Goal: Task Accomplishment & Management: Manage account settings

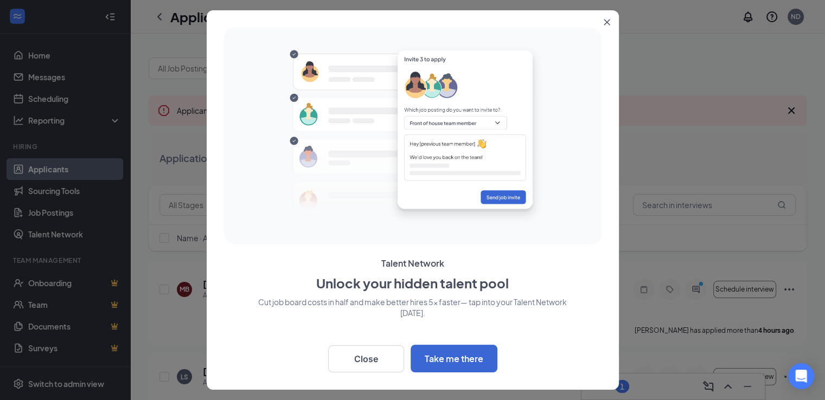
click at [607, 21] on icon "Close" at bounding box center [607, 22] width 7 height 7
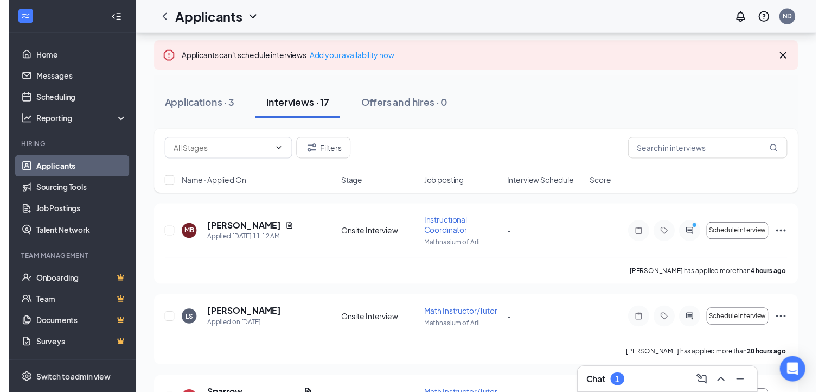
scroll to position [109, 0]
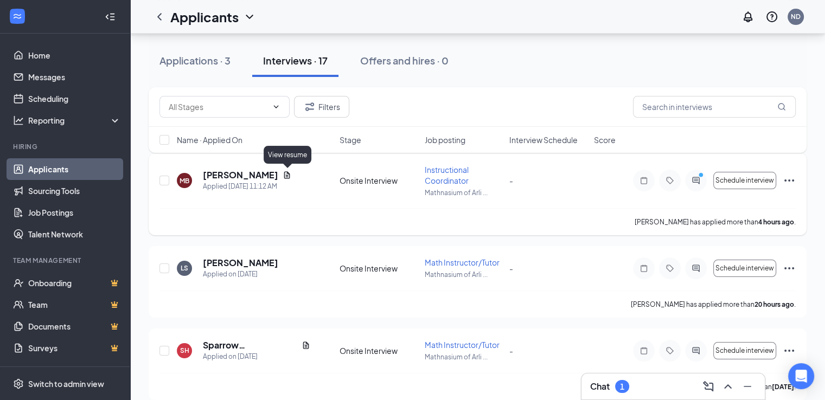
click at [291, 175] on icon "Document" at bounding box center [287, 175] width 9 height 9
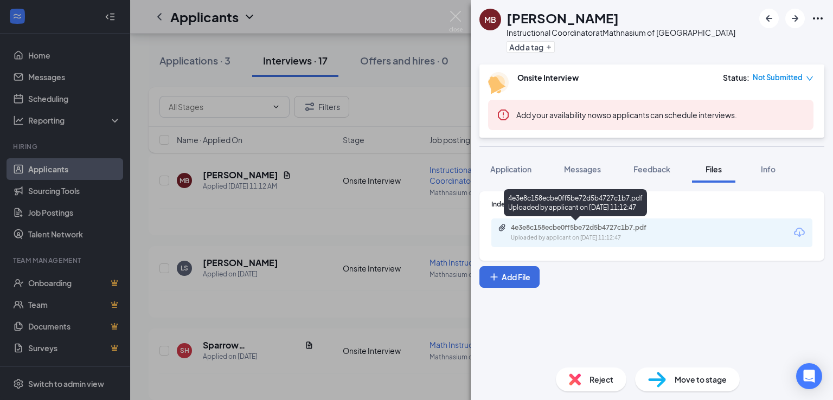
click at [590, 228] on div "4e3e8c158ecbe0ff5be72d5b4727c1b7.pdf" at bounding box center [587, 228] width 152 height 9
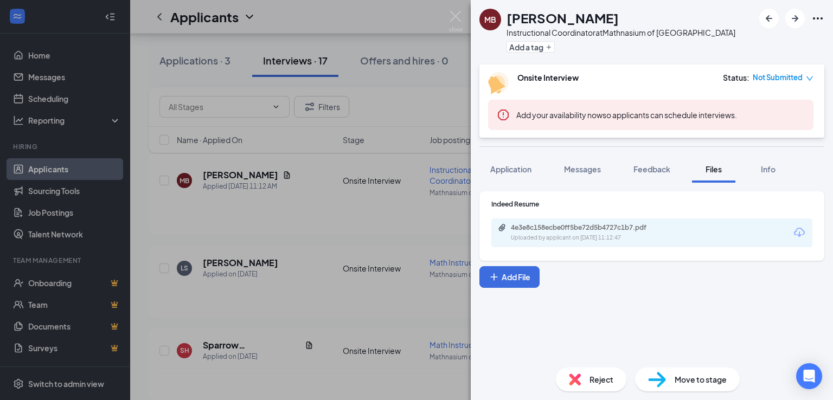
click at [343, 201] on div "MB [PERSON_NAME] Instructional Coordinator at [GEOGRAPHIC_DATA] of [GEOGRAPHIC_…" at bounding box center [416, 200] width 833 height 400
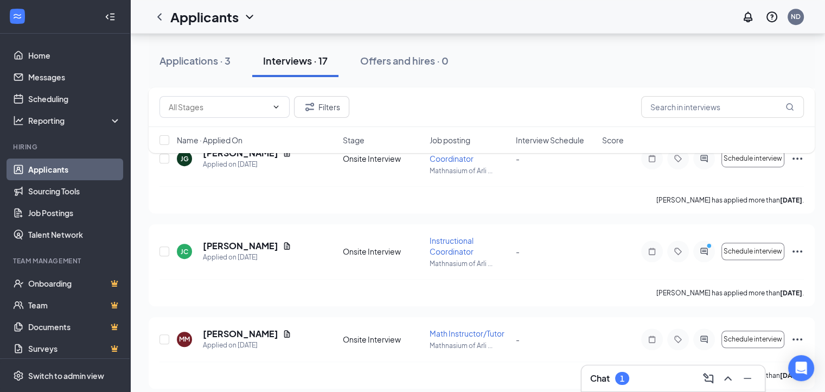
scroll to position [705, 0]
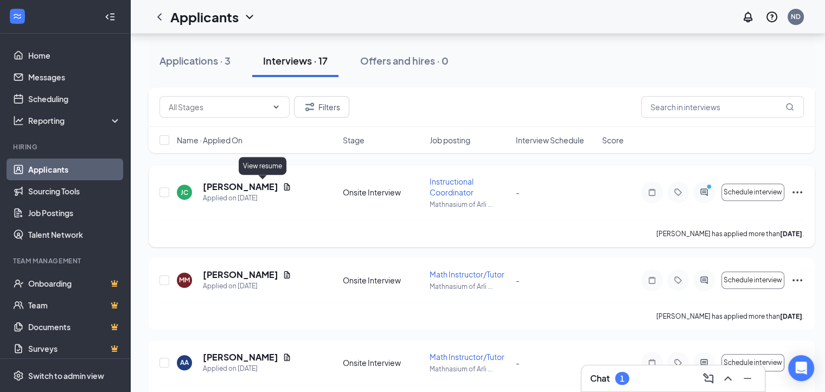
click at [283, 187] on icon "Document" at bounding box center [287, 186] width 9 height 9
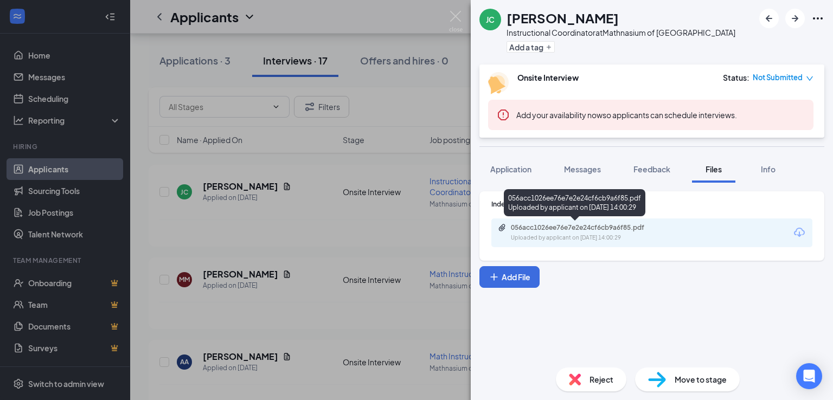
click at [608, 231] on div "056acc1026ee76e7e2e24cf6cb9a6f85.pdf" at bounding box center [587, 228] width 152 height 9
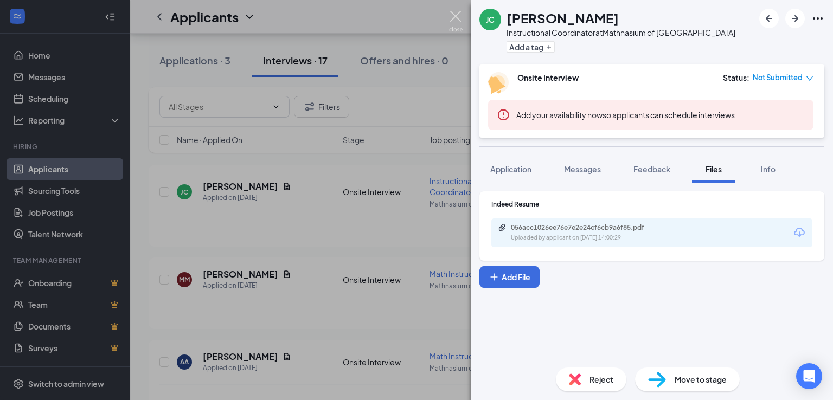
click at [460, 17] on img at bounding box center [456, 21] width 14 height 21
